Goal: Task Accomplishment & Management: Manage account settings

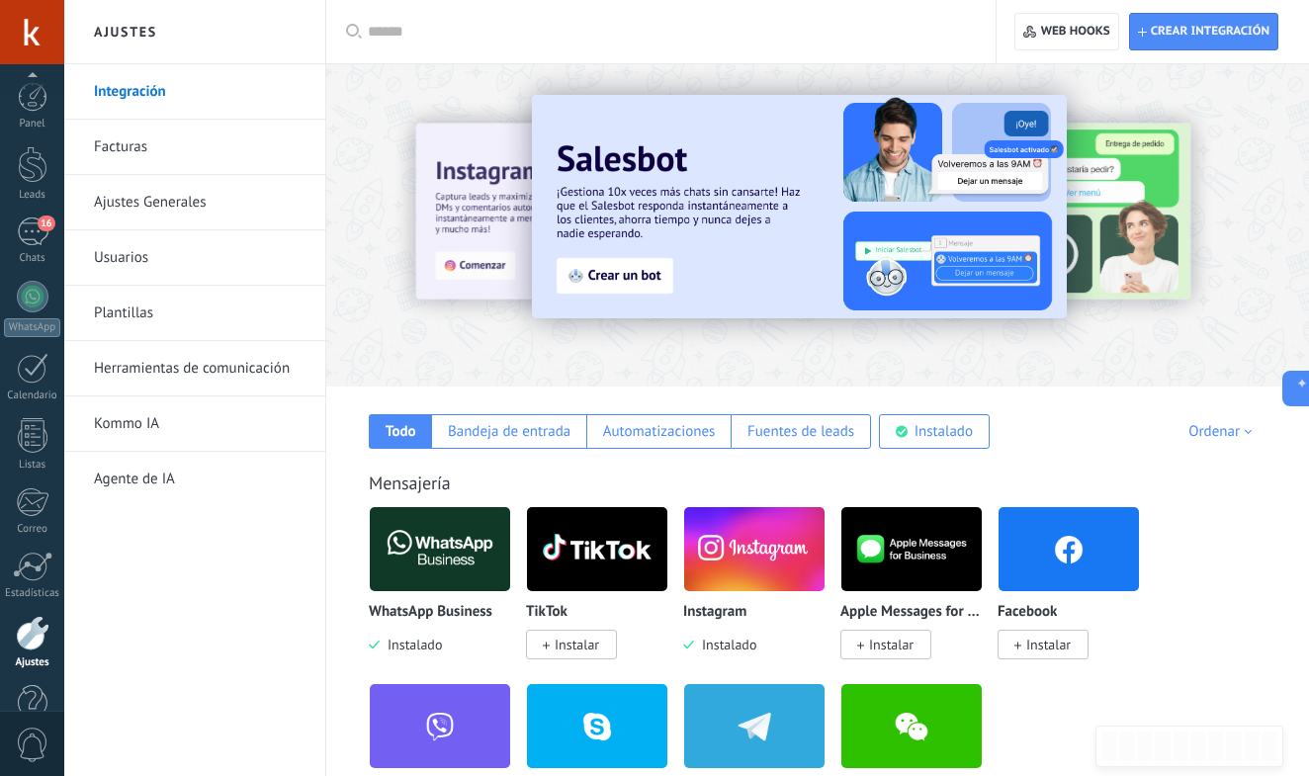
scroll to position [19, 0]
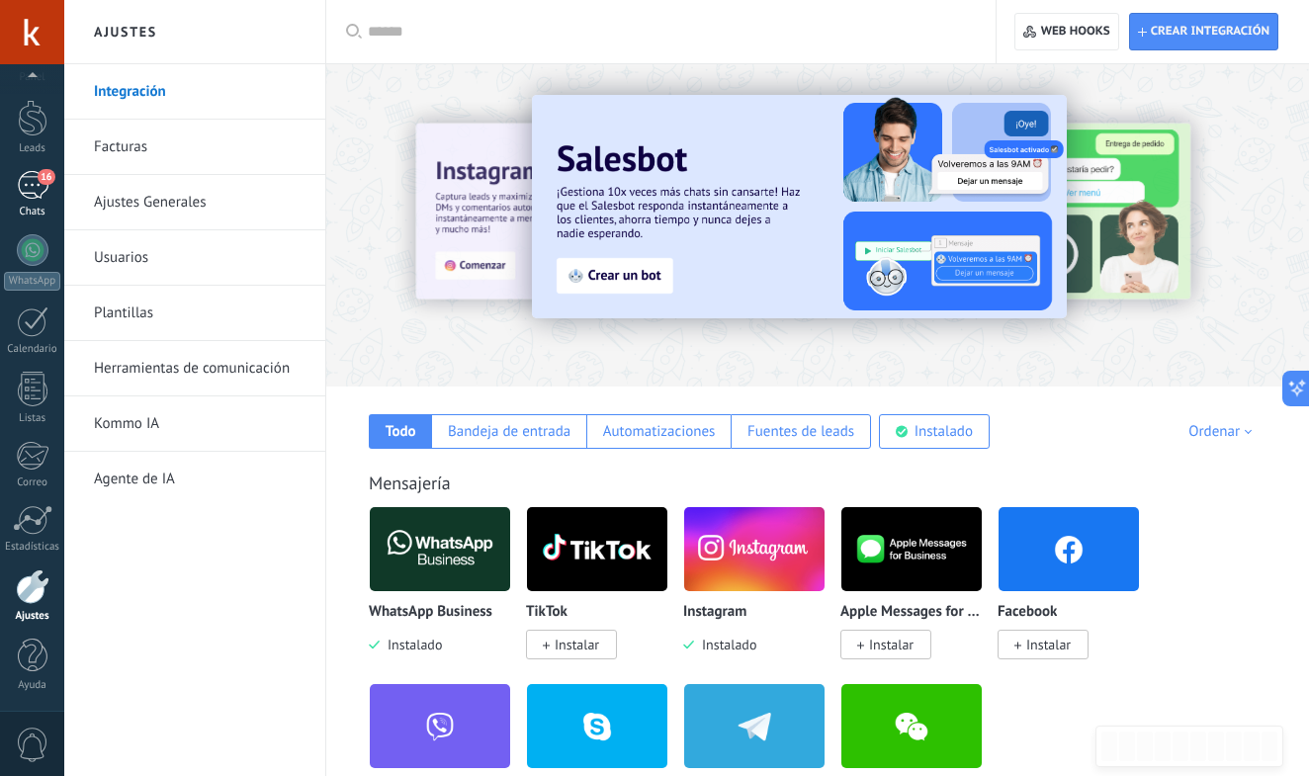
click at [35, 188] on div "16" at bounding box center [33, 185] width 32 height 29
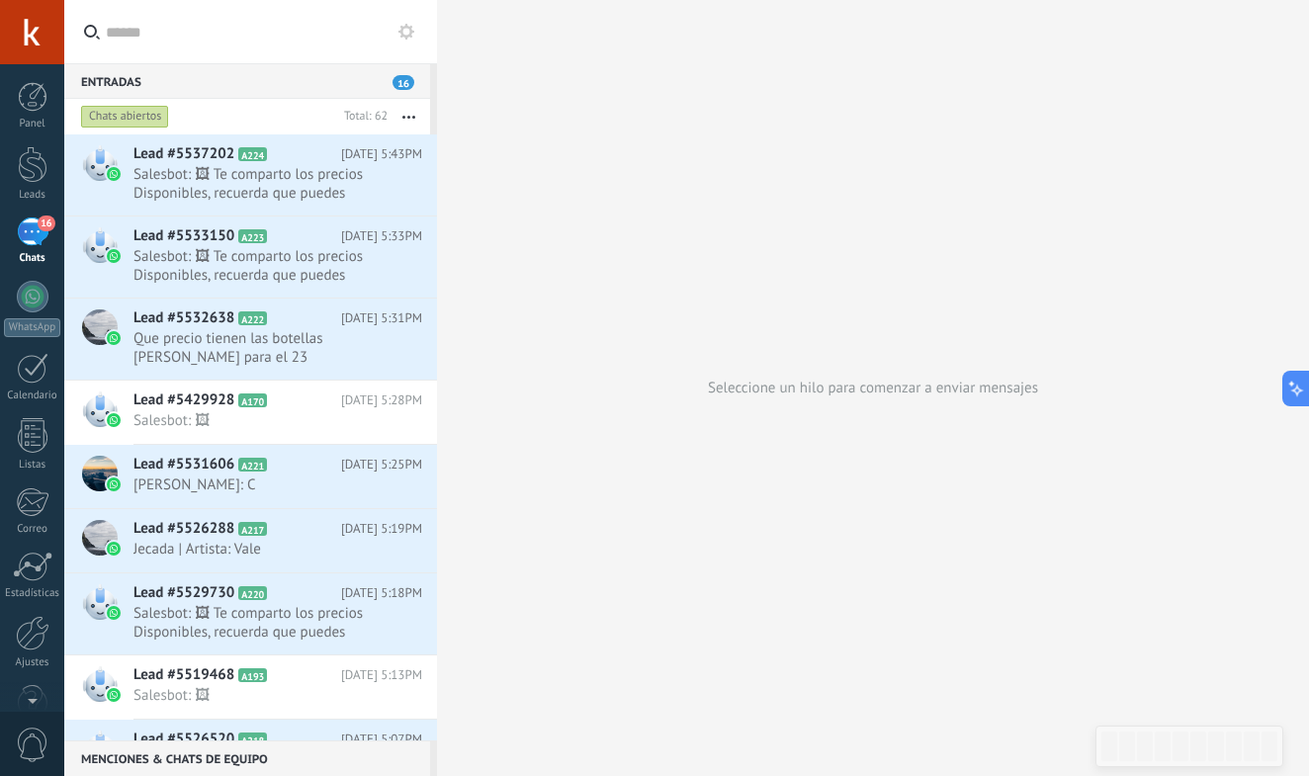
click at [293, 194] on span "Salesbot: 🖼 Te comparto los precios Disponibles, recuerda que puedes comprar bo…" at bounding box center [258, 184] width 251 height 38
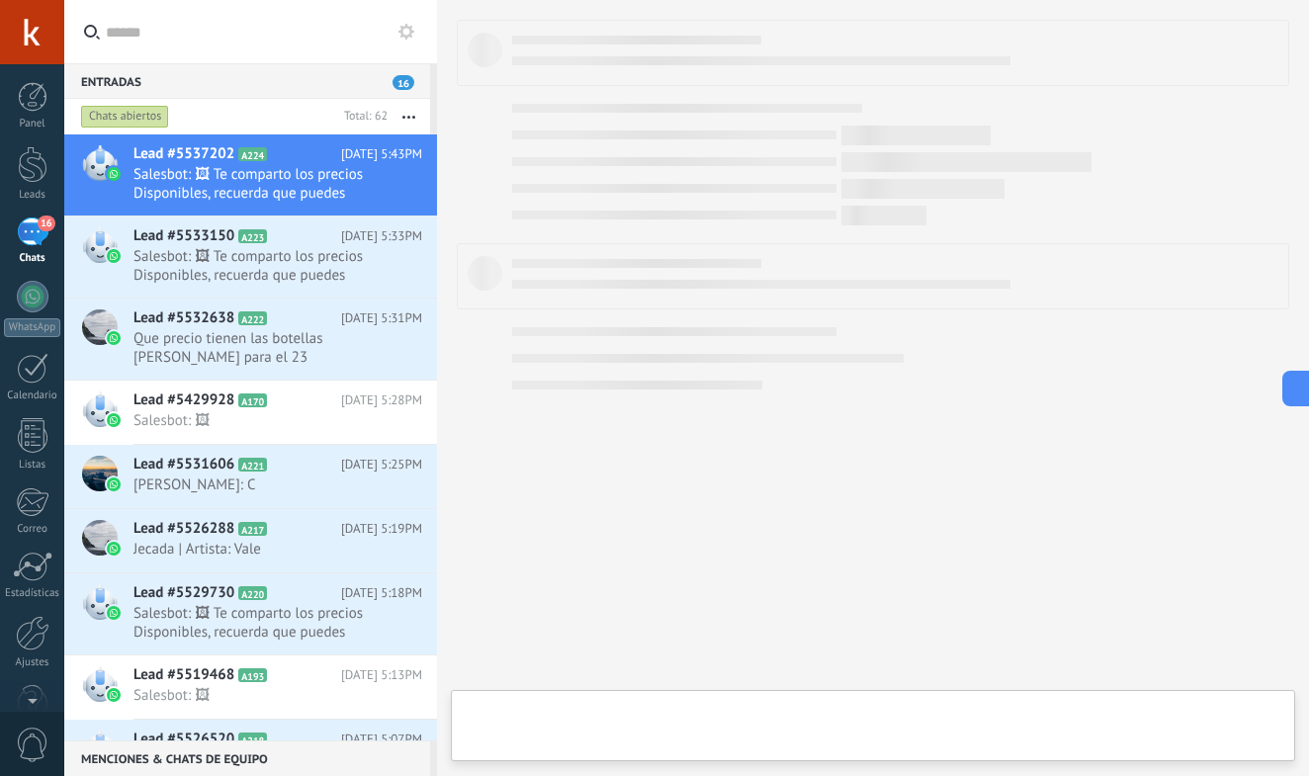
type textarea "**********"
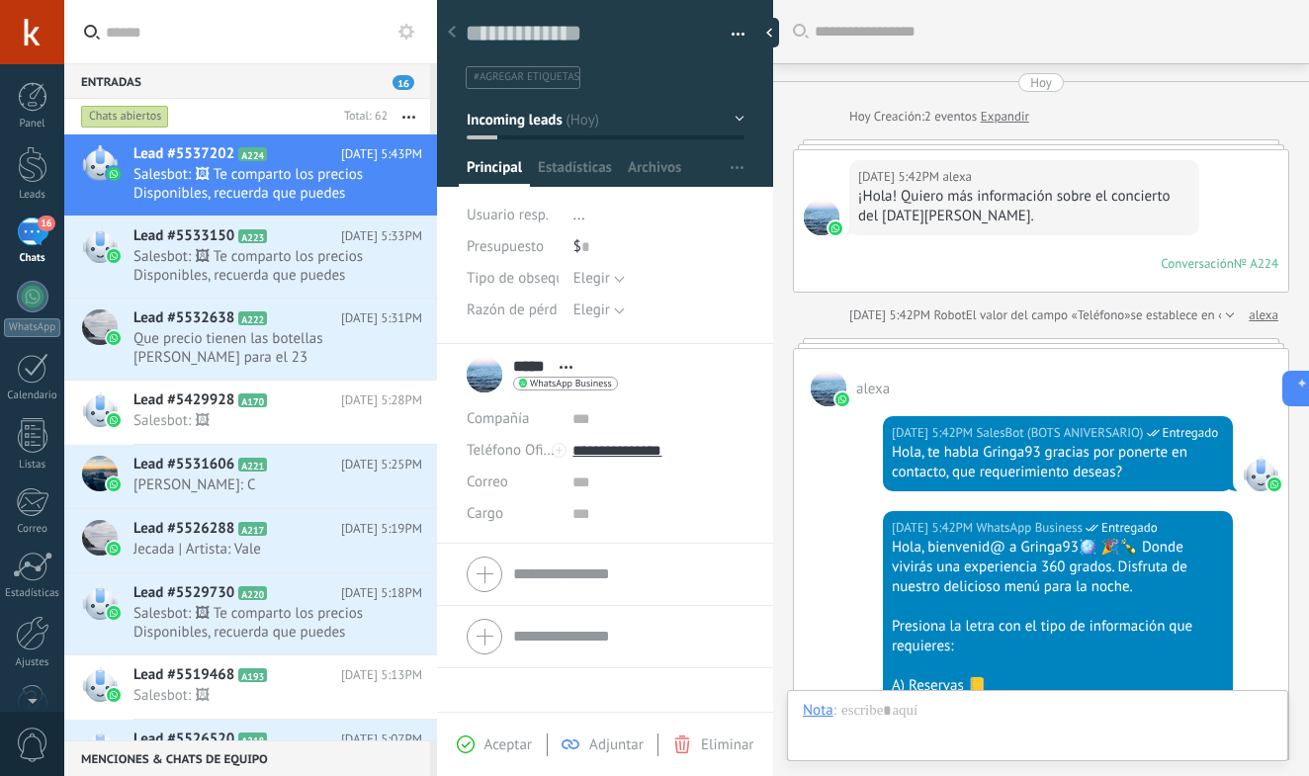
scroll to position [1177, 0]
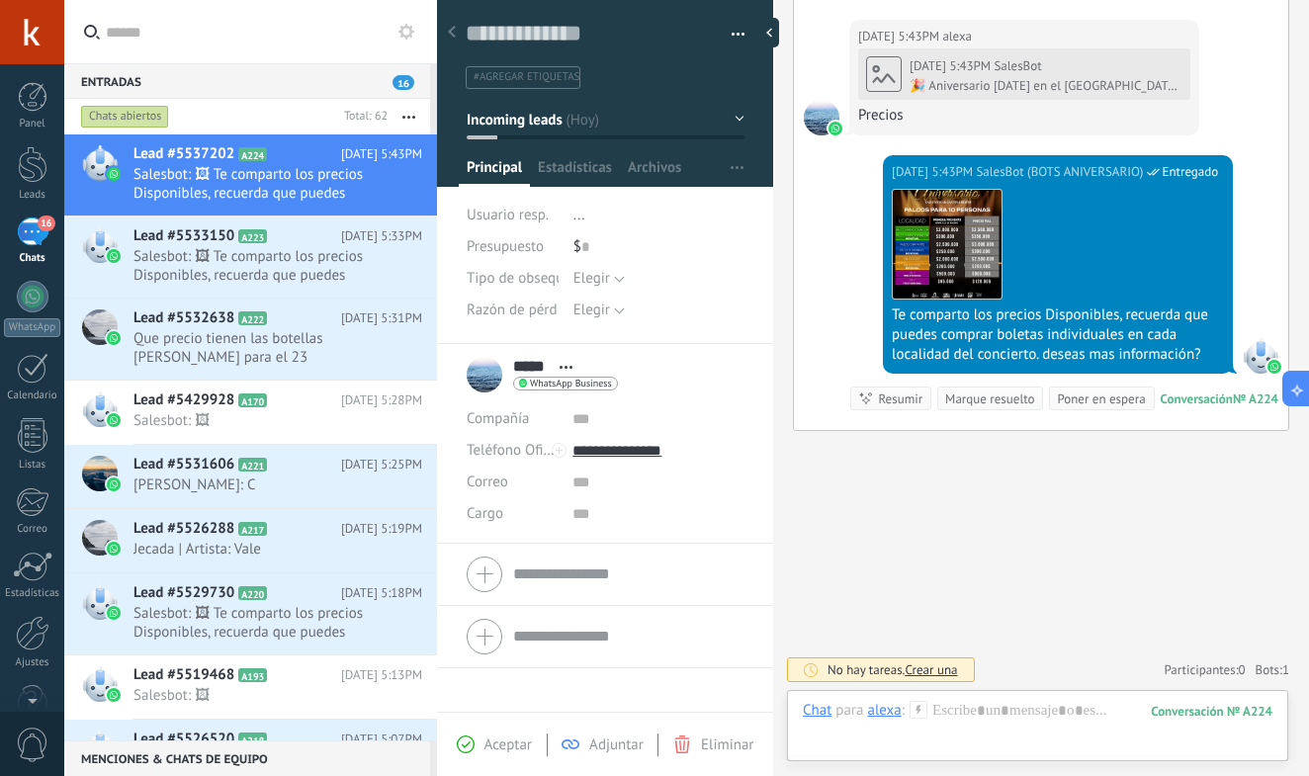
click at [33, 233] on div "16" at bounding box center [33, 232] width 32 height 29
